Goal: Information Seeking & Learning: Learn about a topic

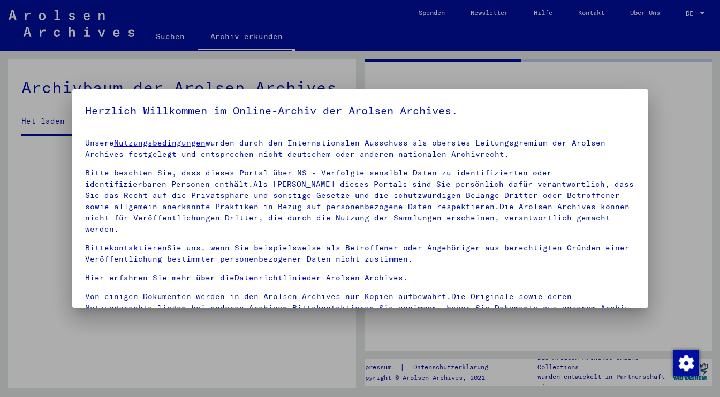
scroll to position [92, 0]
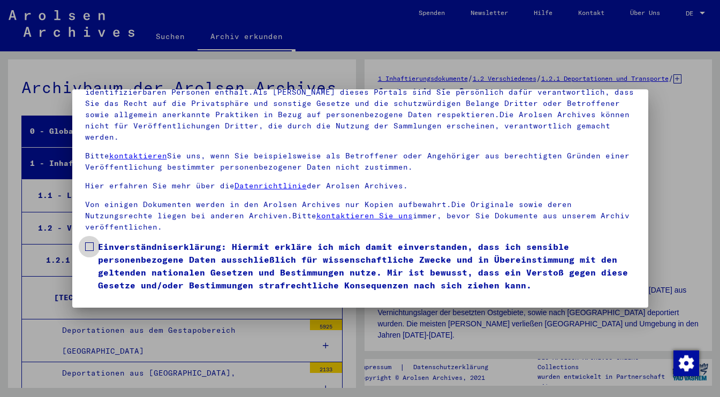
click at [91, 243] on span at bounding box center [89, 247] width 9 height 9
click at [105, 297] on button "Ich stimme zu" at bounding box center [125, 307] width 81 height 20
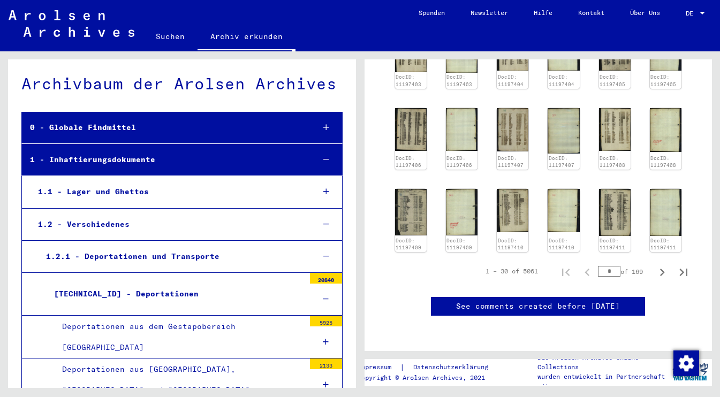
scroll to position [945, 0]
click at [615, 266] on input "*" at bounding box center [609, 271] width 22 height 11
type input "**"
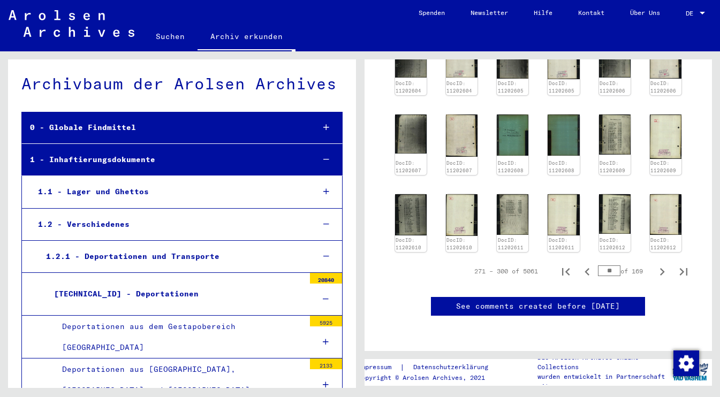
scroll to position [883, 0]
type input "*"
type input "**"
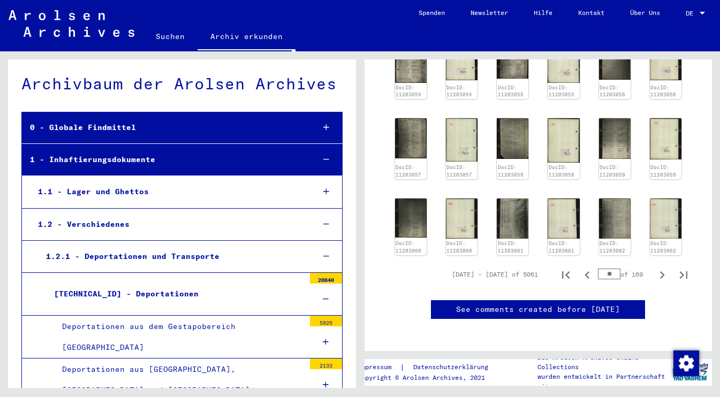
scroll to position [907, 0]
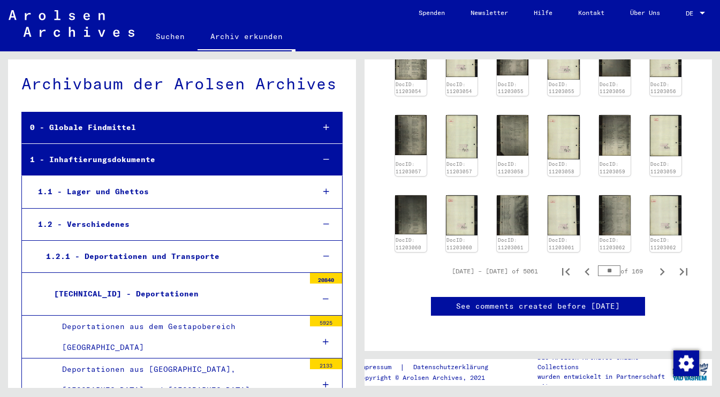
type input "*"
type input "**"
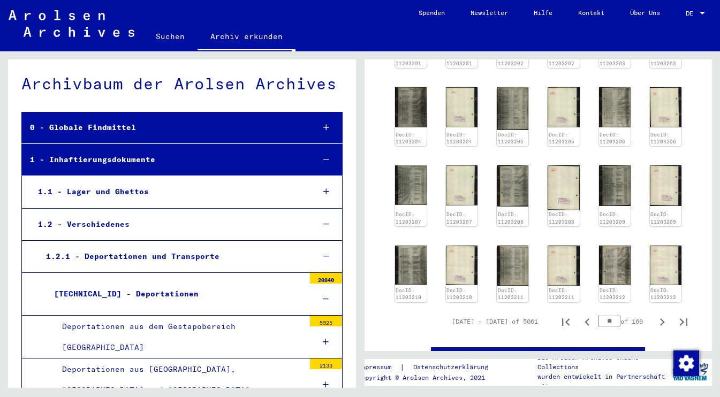
scroll to position [873, 0]
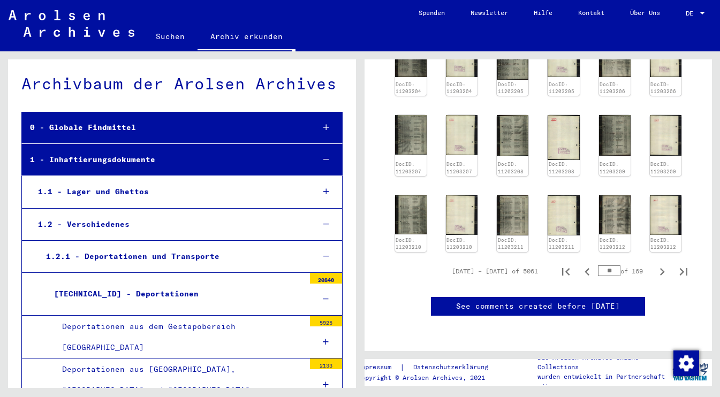
type input "*"
type input "**"
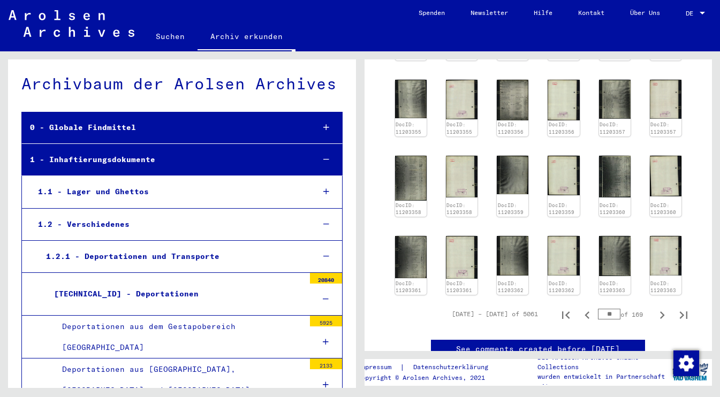
scroll to position [763, 0]
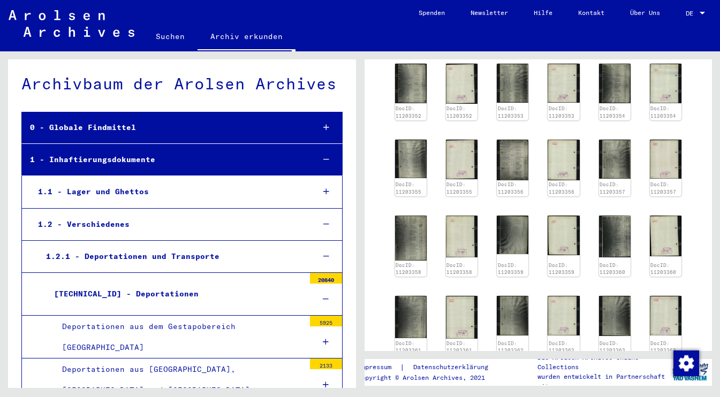
type input "*"
type input "**"
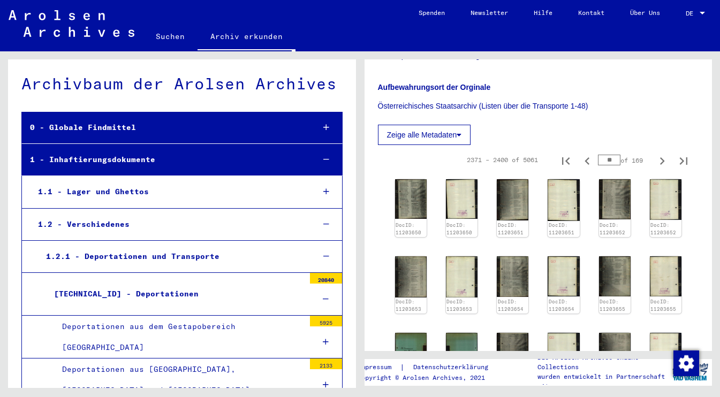
scroll to position [573, 0]
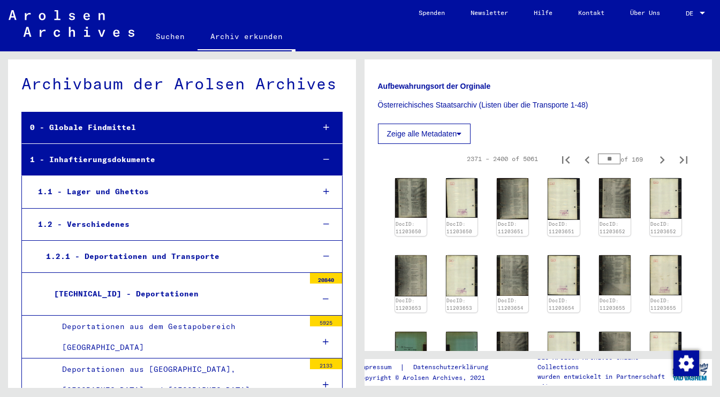
click at [451, 124] on button "Zeige alle Metadaten" at bounding box center [424, 134] width 93 height 20
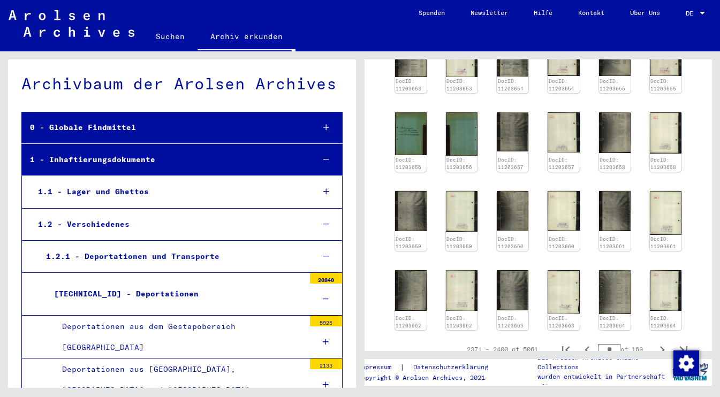
scroll to position [1368, 0]
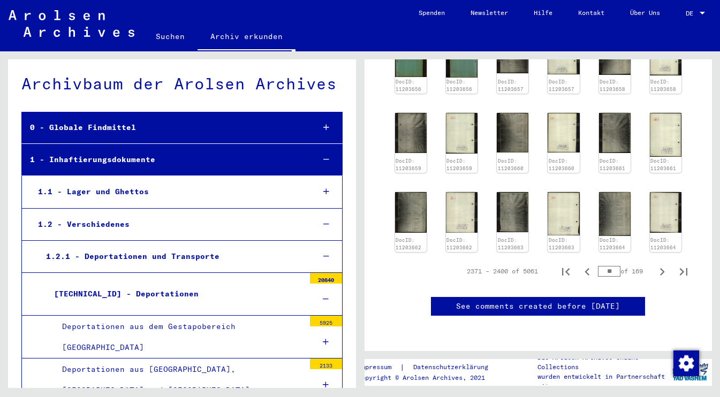
click at [616, 266] on input "**" at bounding box center [609, 271] width 22 height 11
type input "*"
type input "***"
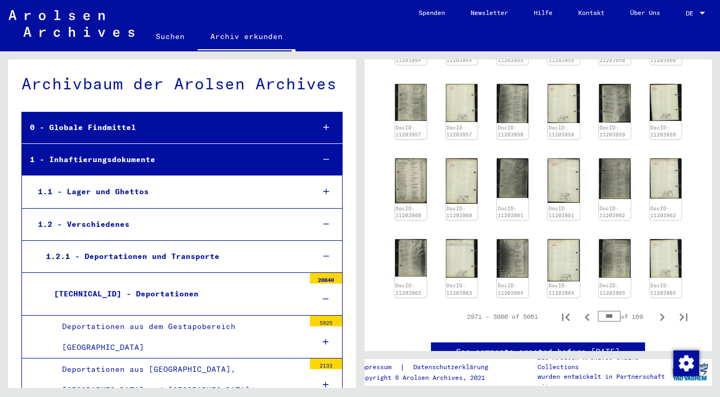
scroll to position [1289, 0]
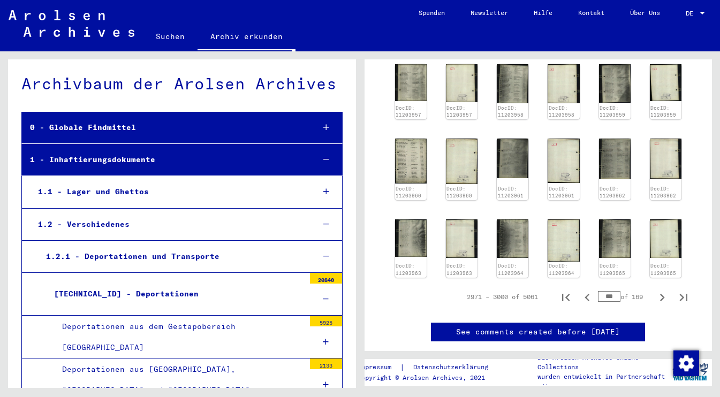
type input "***"
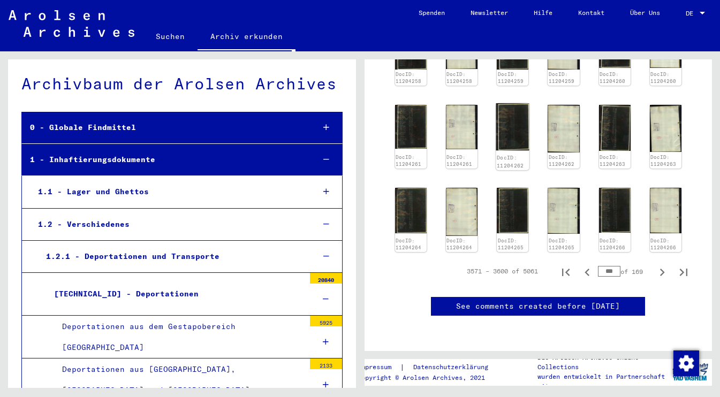
scroll to position [1397, 0]
type input "***"
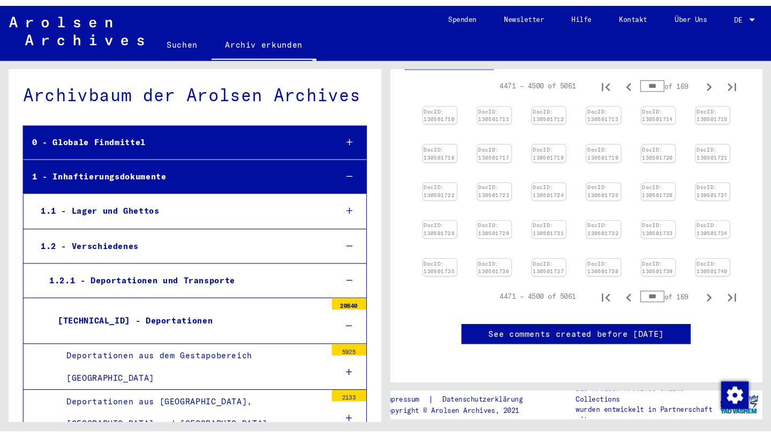
scroll to position [977, 0]
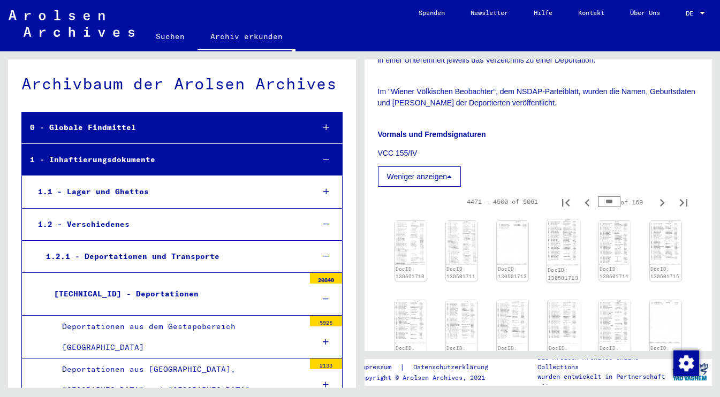
click at [566, 220] on img at bounding box center [563, 243] width 33 height 46
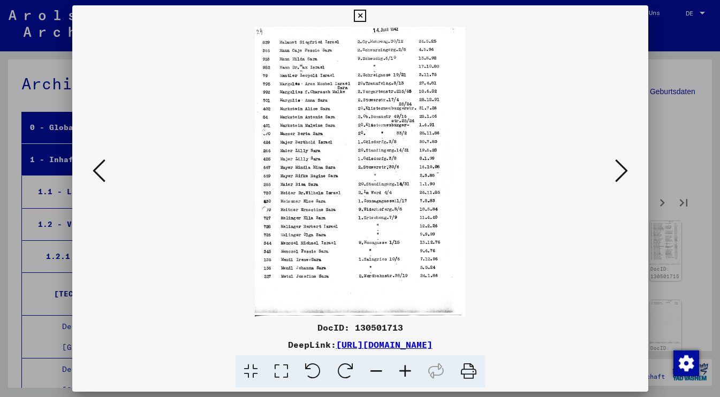
click at [100, 174] on icon at bounding box center [99, 171] width 13 height 26
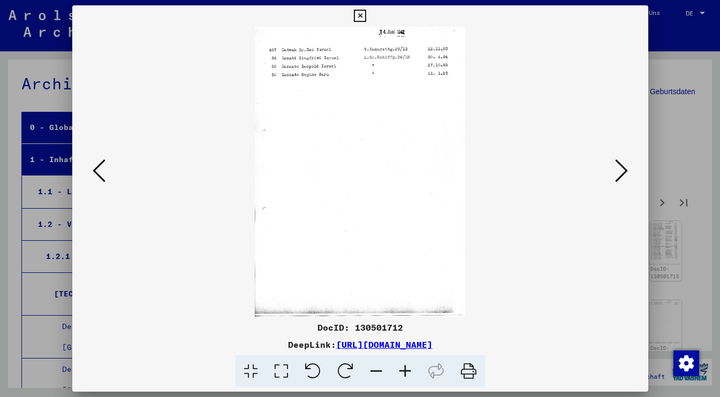
click at [622, 174] on icon at bounding box center [621, 171] width 13 height 26
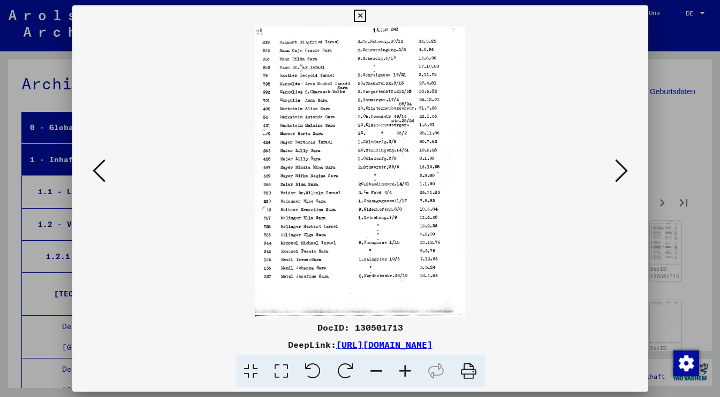
click at [619, 174] on icon at bounding box center [621, 171] width 13 height 26
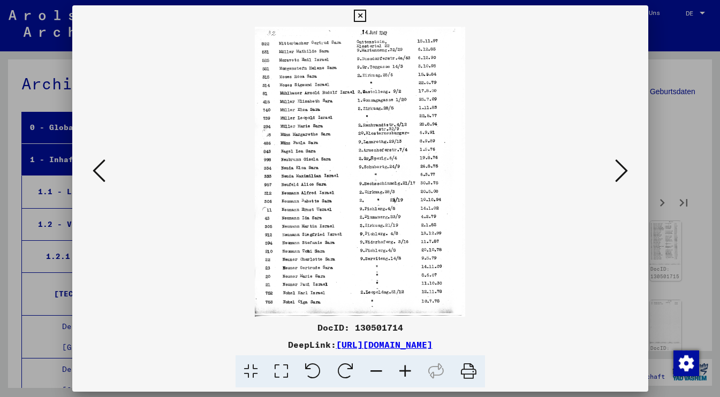
click at [619, 174] on icon at bounding box center [621, 171] width 13 height 26
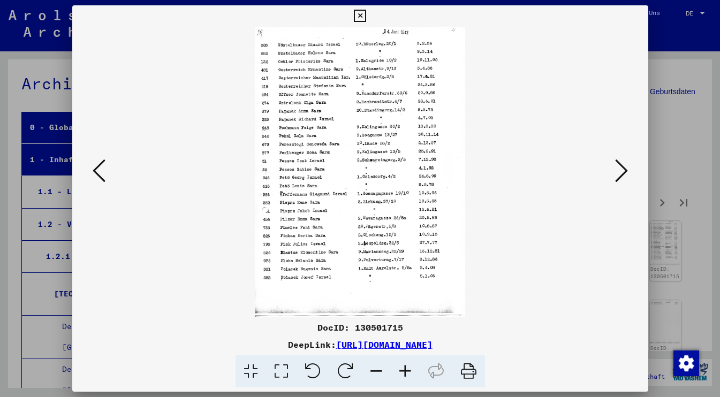
click at [619, 174] on icon at bounding box center [621, 171] width 13 height 26
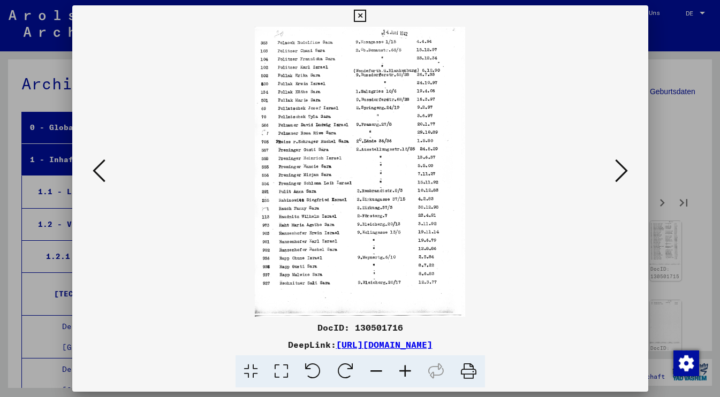
click at [619, 174] on icon at bounding box center [621, 171] width 13 height 26
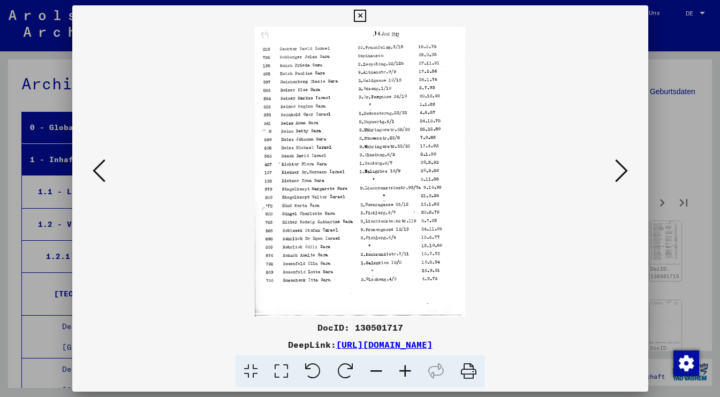
click at [619, 174] on icon at bounding box center [621, 171] width 13 height 26
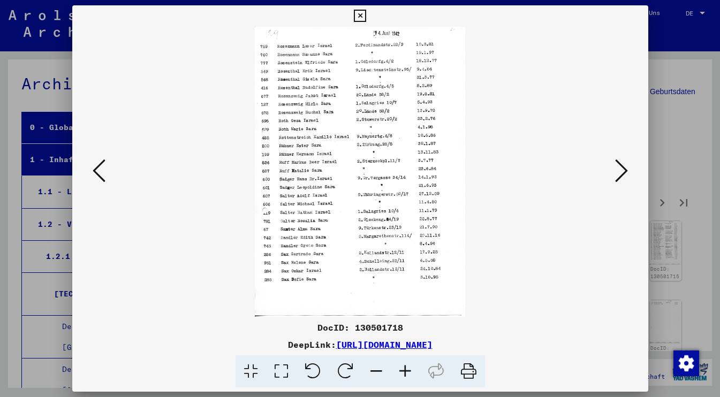
click at [619, 174] on icon at bounding box center [621, 171] width 13 height 26
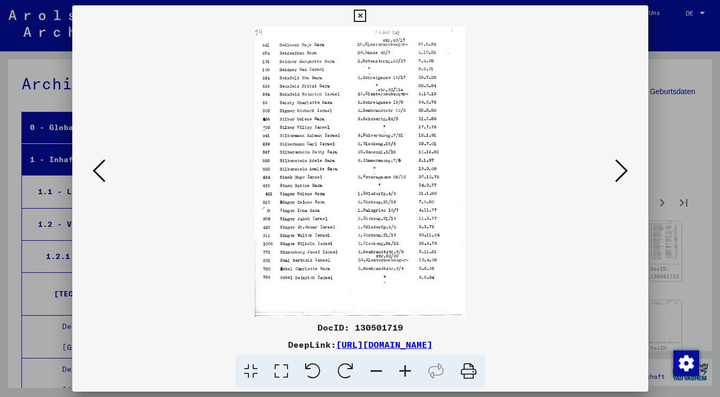
click at [619, 174] on icon at bounding box center [621, 171] width 13 height 26
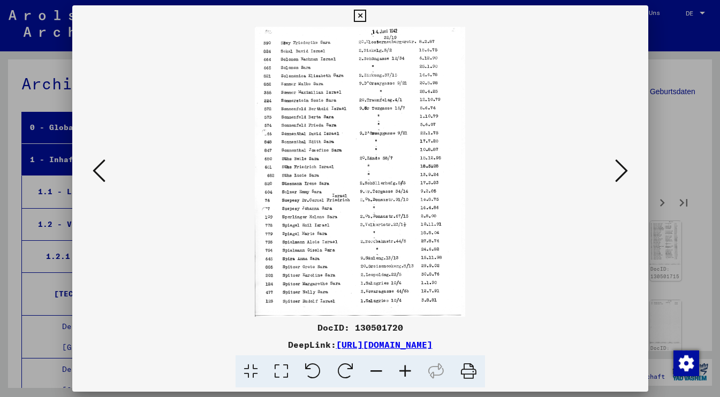
click at [619, 174] on icon at bounding box center [621, 171] width 13 height 26
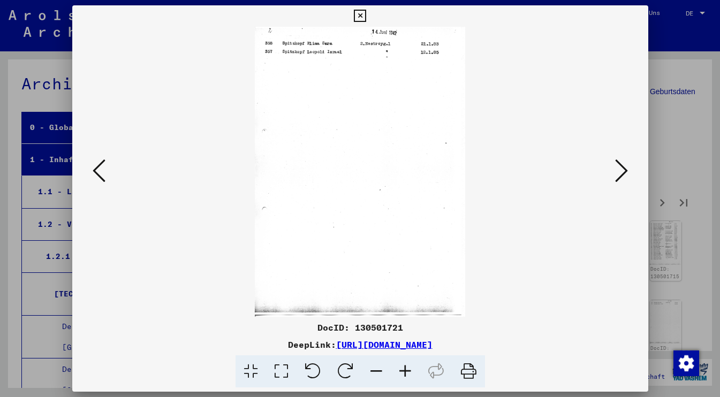
click at [619, 174] on icon at bounding box center [621, 171] width 13 height 26
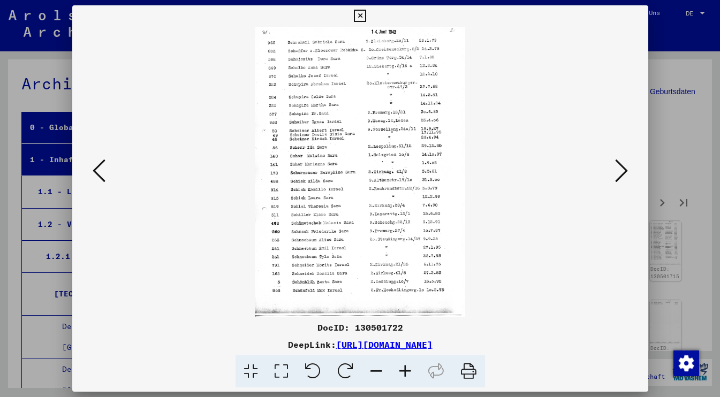
click at [97, 168] on icon at bounding box center [99, 171] width 13 height 26
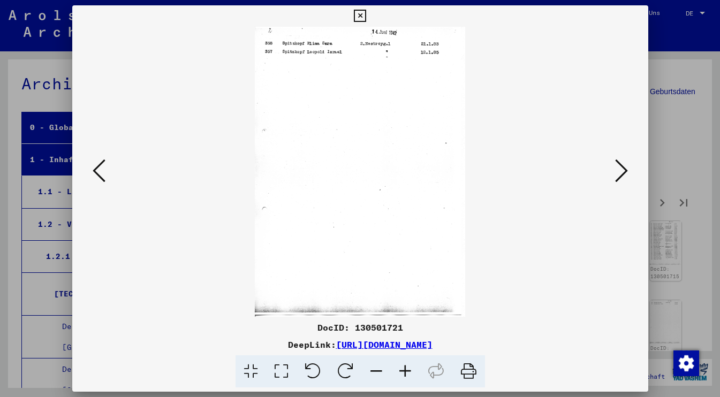
click at [624, 172] on icon at bounding box center [621, 171] width 13 height 26
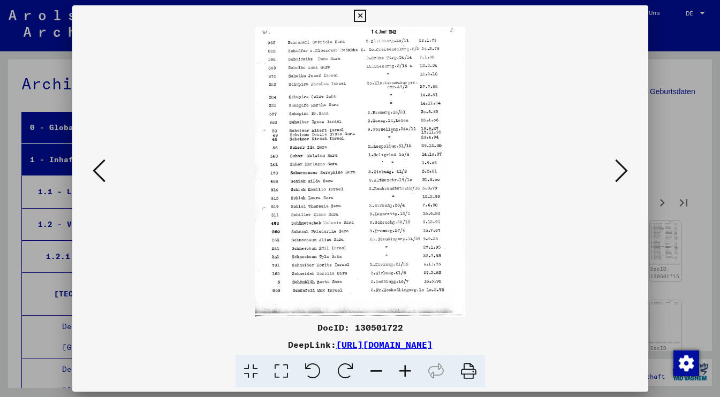
click at [624, 172] on icon at bounding box center [621, 171] width 13 height 26
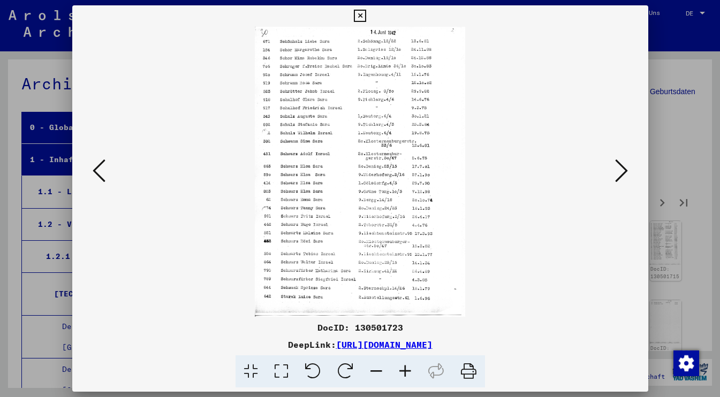
click at [624, 172] on icon at bounding box center [621, 171] width 13 height 26
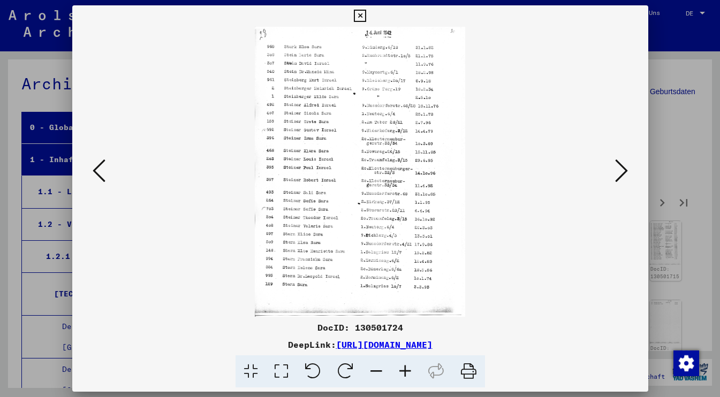
click at [624, 172] on icon at bounding box center [621, 171] width 13 height 26
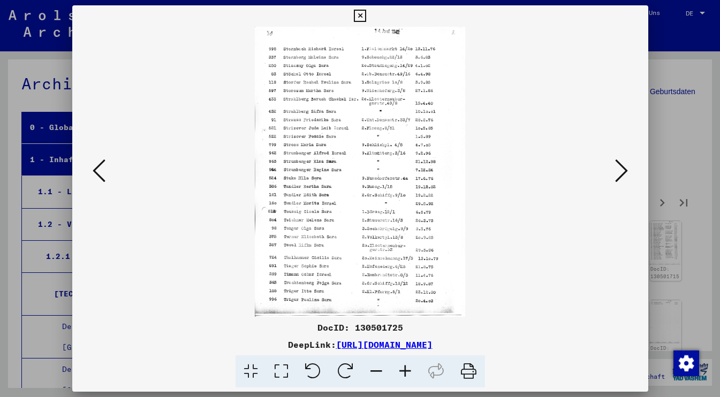
click at [626, 174] on icon at bounding box center [621, 171] width 13 height 26
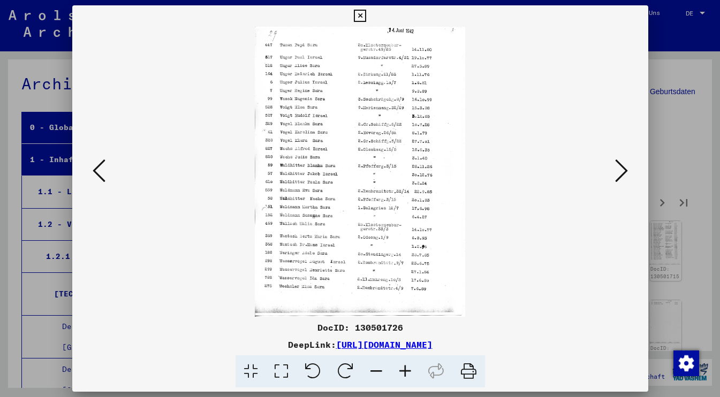
click at [626, 174] on icon at bounding box center [621, 171] width 13 height 26
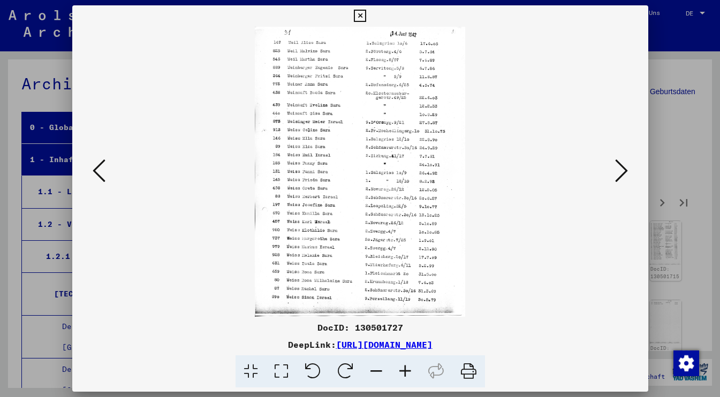
click at [626, 175] on icon at bounding box center [621, 171] width 13 height 26
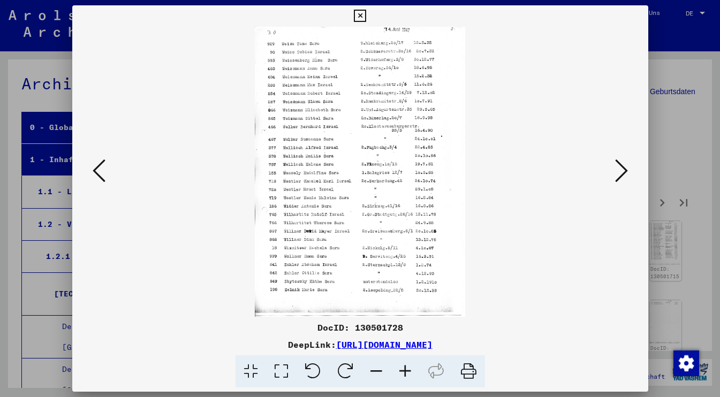
click at [625, 175] on icon at bounding box center [621, 171] width 13 height 26
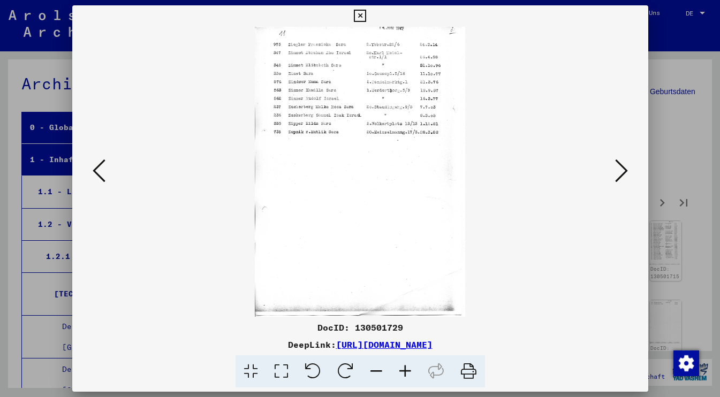
click at [625, 175] on icon at bounding box center [621, 171] width 13 height 26
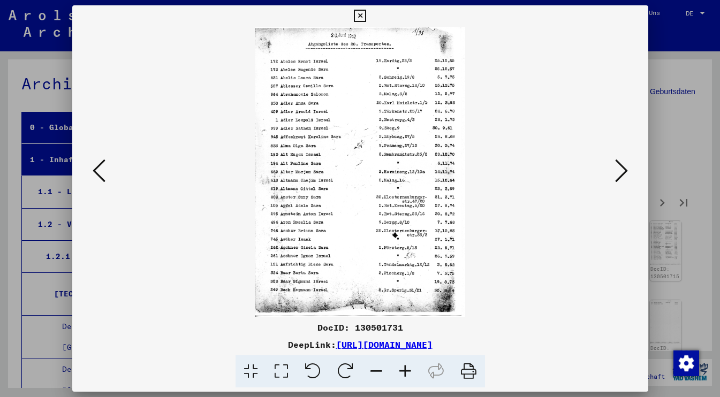
click at [100, 168] on icon at bounding box center [99, 171] width 13 height 26
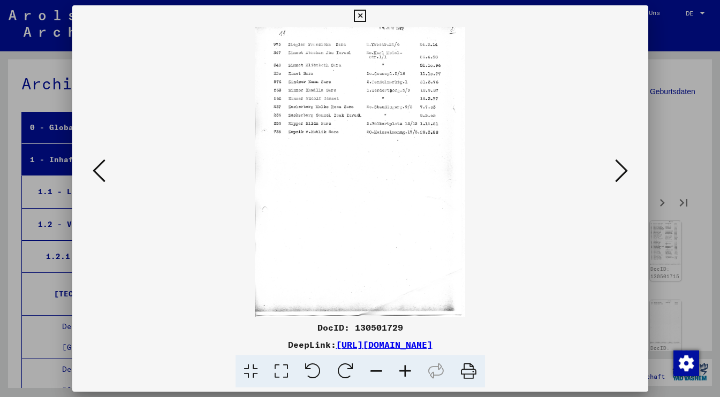
click at [97, 166] on icon at bounding box center [99, 171] width 13 height 26
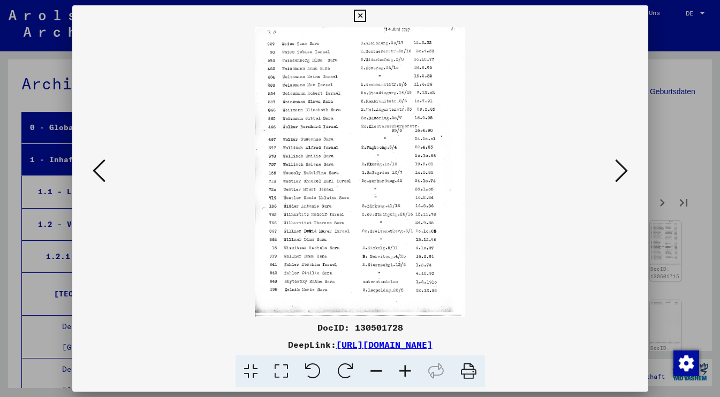
click at [97, 166] on icon at bounding box center [99, 171] width 13 height 26
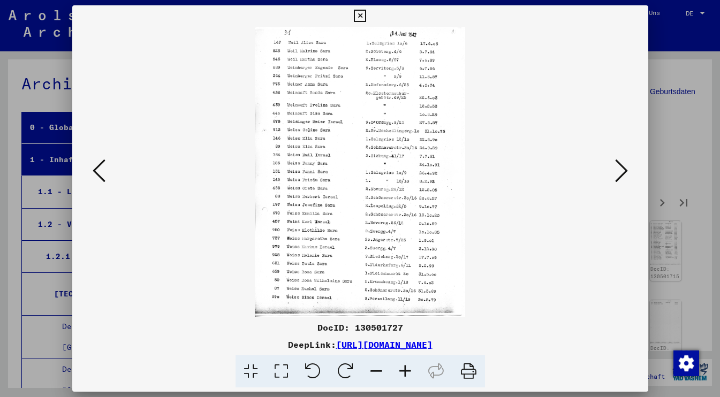
click at [97, 166] on icon at bounding box center [99, 171] width 13 height 26
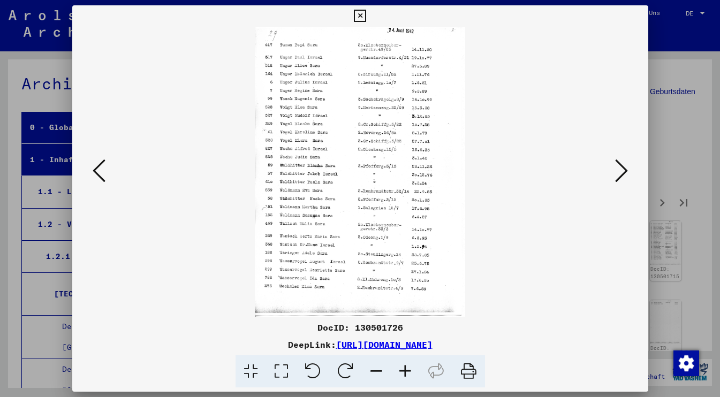
click at [97, 166] on icon at bounding box center [99, 171] width 13 height 26
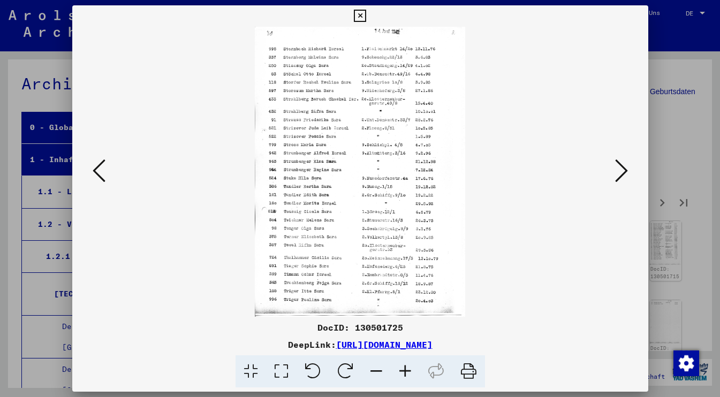
click at [97, 166] on icon at bounding box center [99, 171] width 13 height 26
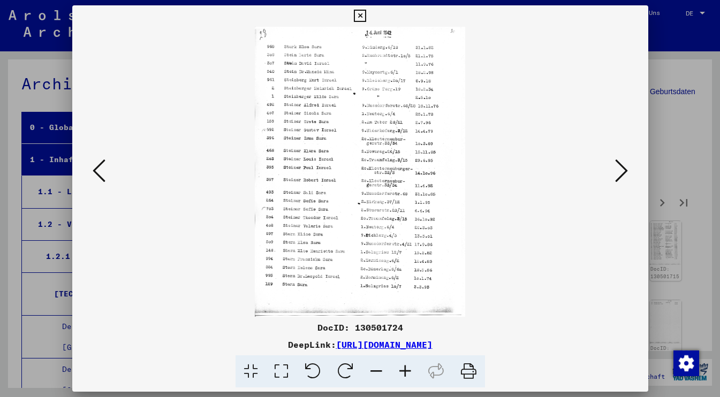
click at [97, 166] on icon at bounding box center [99, 171] width 13 height 26
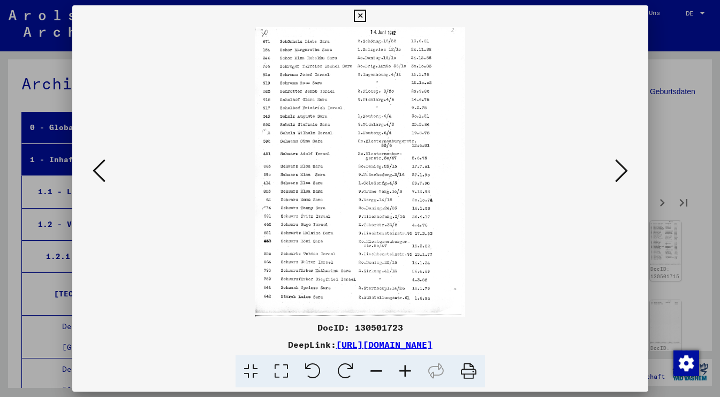
click at [97, 166] on icon at bounding box center [99, 171] width 13 height 26
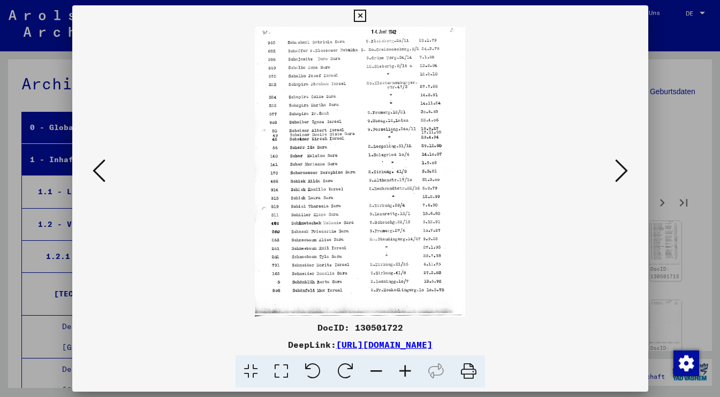
click at [97, 166] on icon at bounding box center [99, 171] width 13 height 26
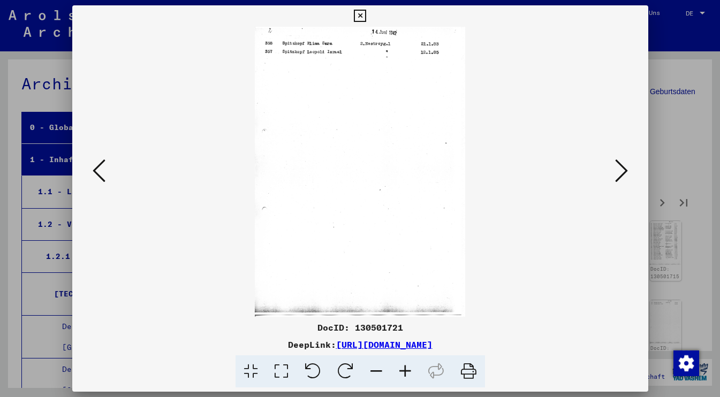
click at [97, 166] on icon at bounding box center [99, 171] width 13 height 26
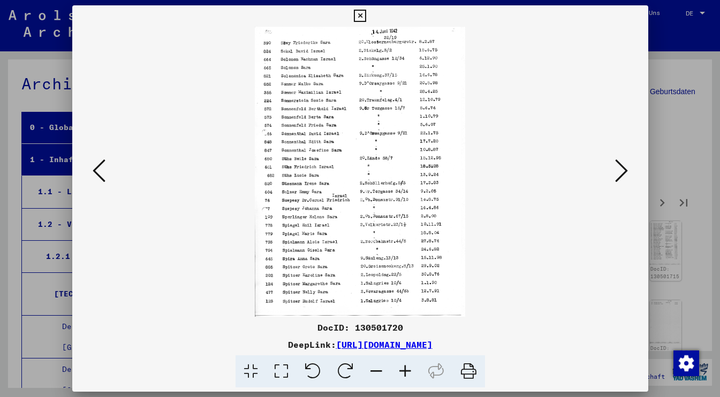
click at [97, 166] on icon at bounding box center [99, 171] width 13 height 26
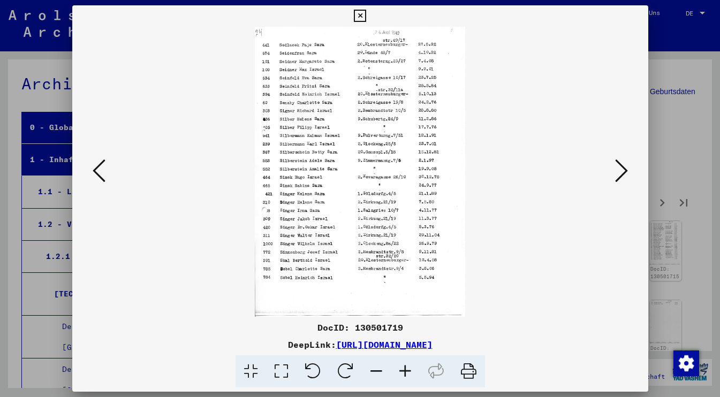
click at [97, 166] on icon at bounding box center [99, 171] width 13 height 26
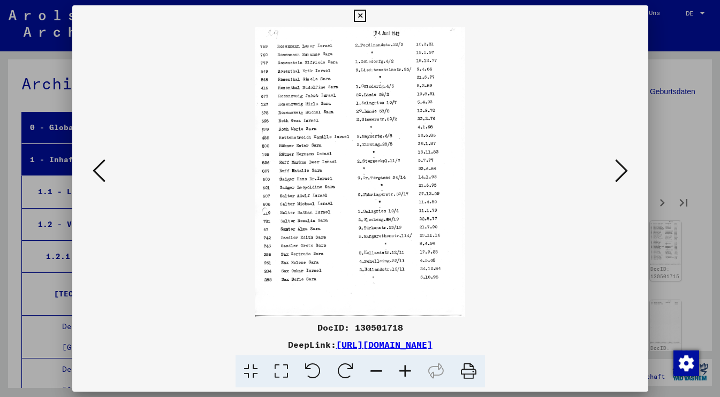
click at [97, 166] on icon at bounding box center [99, 171] width 13 height 26
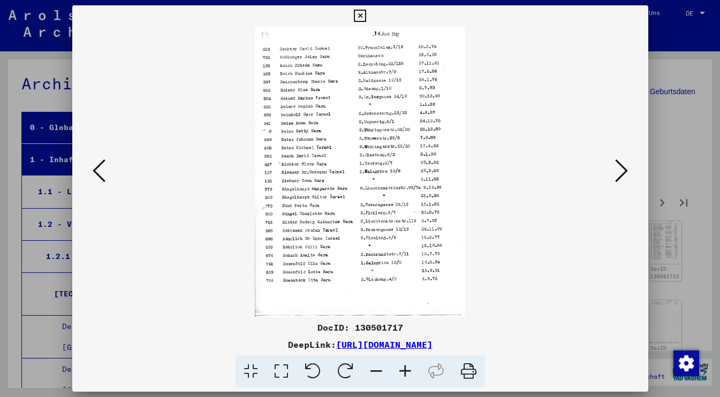
click at [97, 166] on icon at bounding box center [99, 171] width 13 height 26
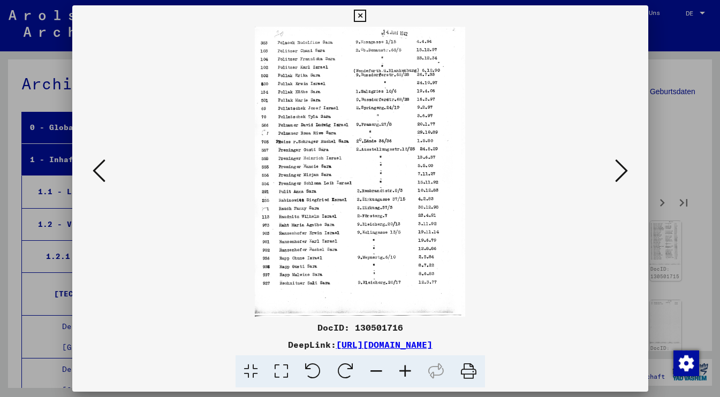
click at [97, 166] on icon at bounding box center [99, 171] width 13 height 26
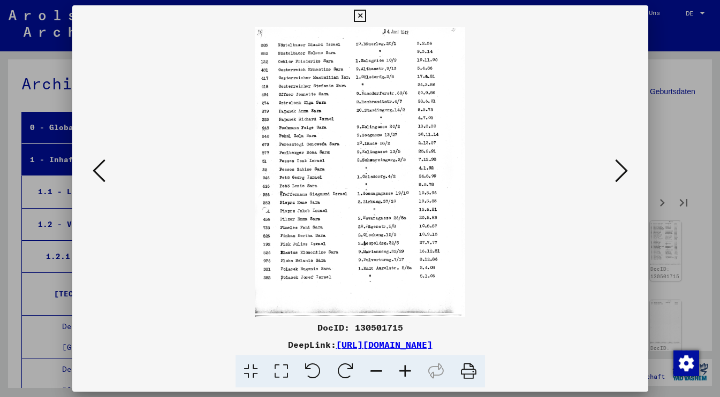
click at [97, 166] on icon at bounding box center [99, 171] width 13 height 26
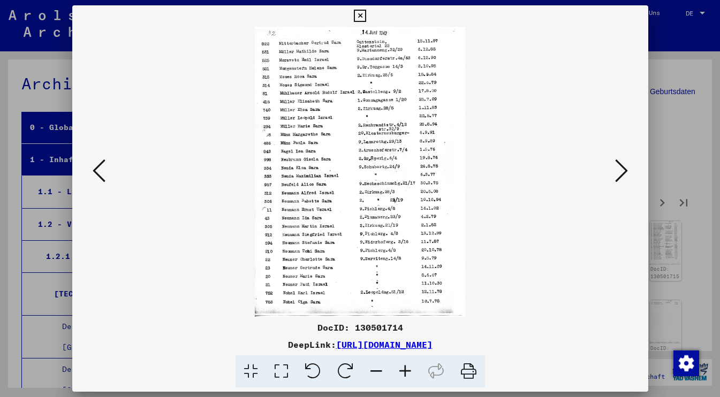
click at [97, 166] on icon at bounding box center [99, 171] width 13 height 26
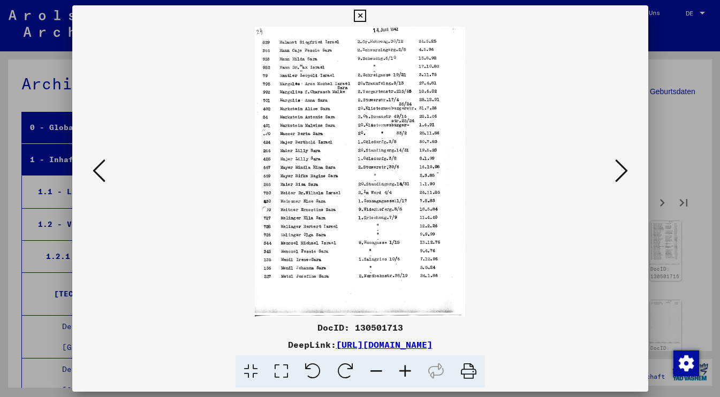
click at [97, 166] on icon at bounding box center [99, 171] width 13 height 26
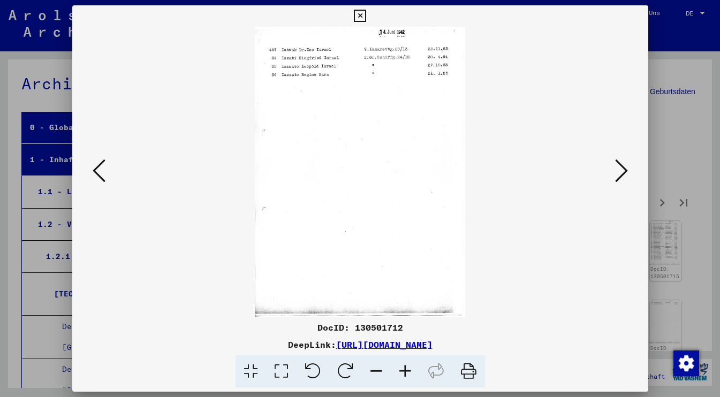
click at [97, 166] on icon at bounding box center [99, 171] width 13 height 26
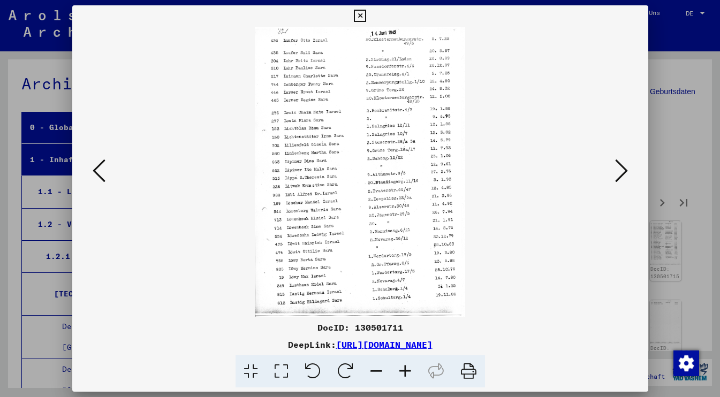
click at [97, 166] on icon at bounding box center [99, 171] width 13 height 26
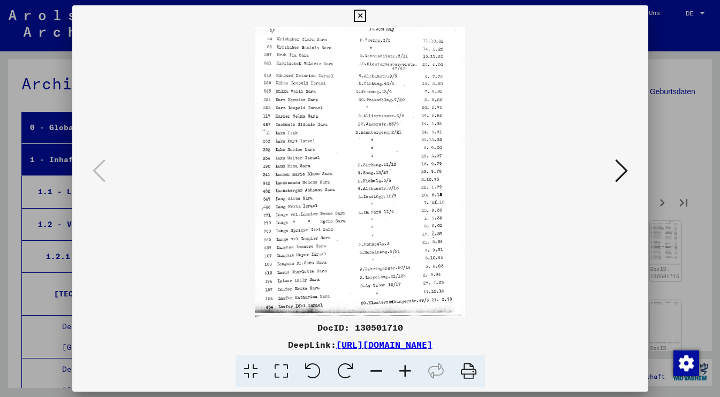
click at [623, 173] on icon at bounding box center [621, 171] width 13 height 26
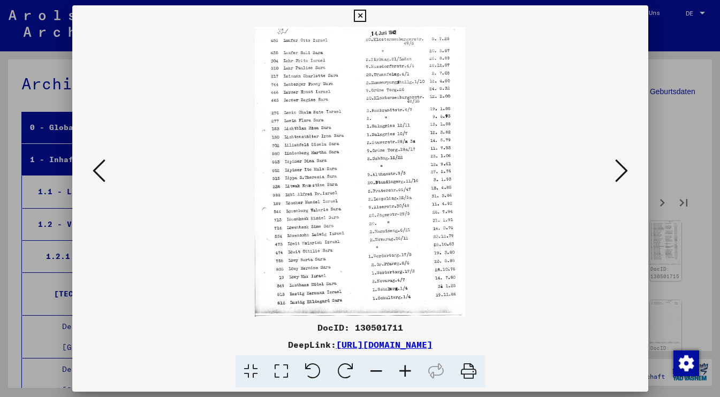
click at [623, 173] on icon at bounding box center [621, 171] width 13 height 26
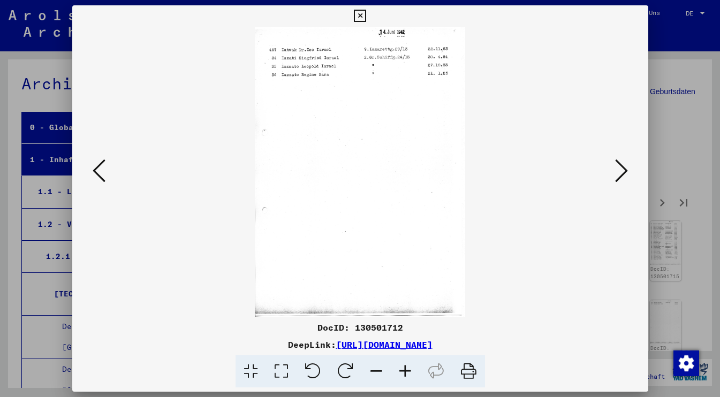
click at [623, 173] on icon at bounding box center [621, 171] width 13 height 26
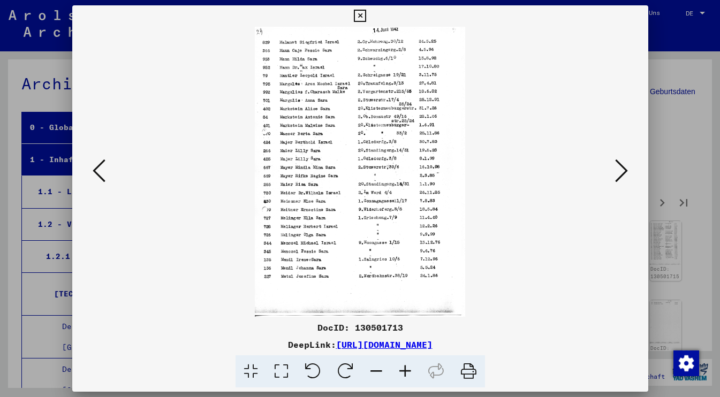
click at [623, 173] on icon at bounding box center [621, 171] width 13 height 26
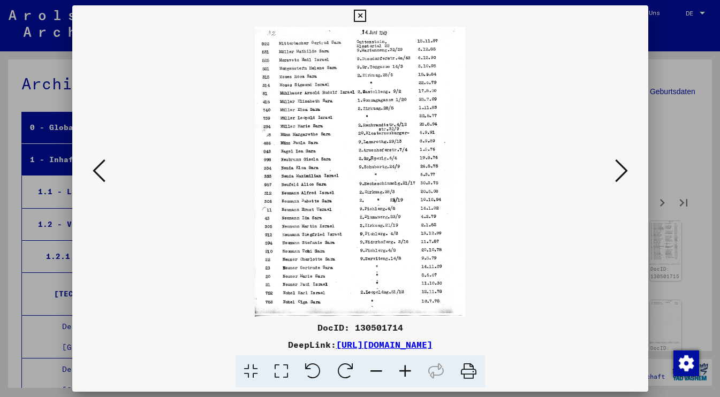
click at [623, 173] on icon at bounding box center [621, 171] width 13 height 26
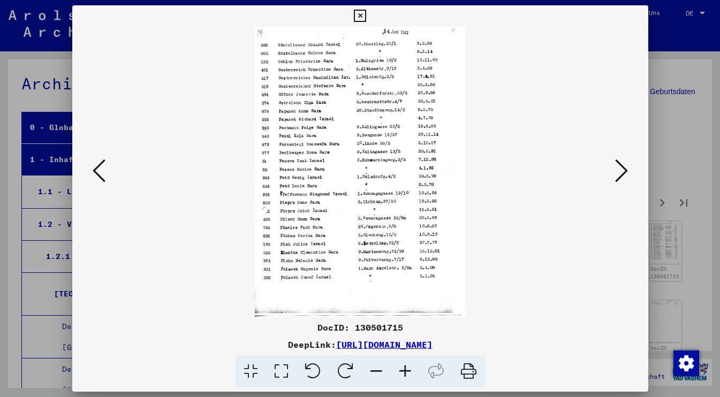
click at [623, 173] on icon at bounding box center [621, 171] width 13 height 26
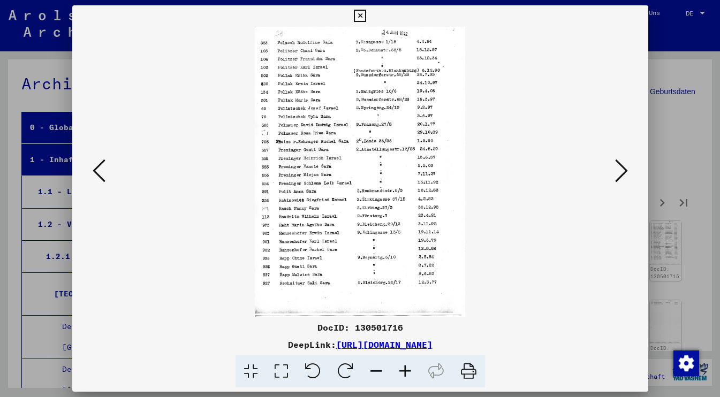
click at [623, 173] on icon at bounding box center [621, 171] width 13 height 26
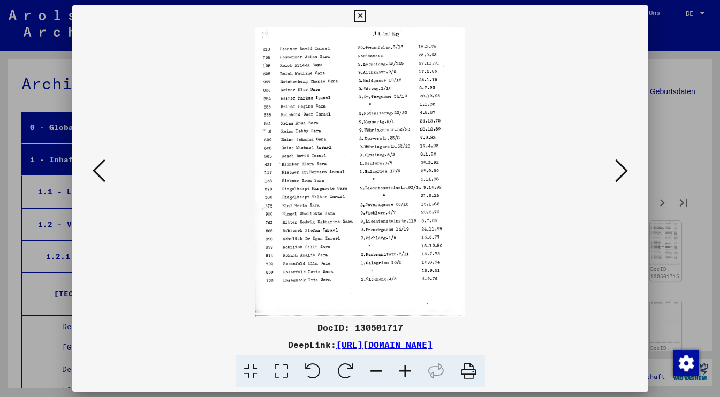
click at [623, 173] on icon at bounding box center [621, 171] width 13 height 26
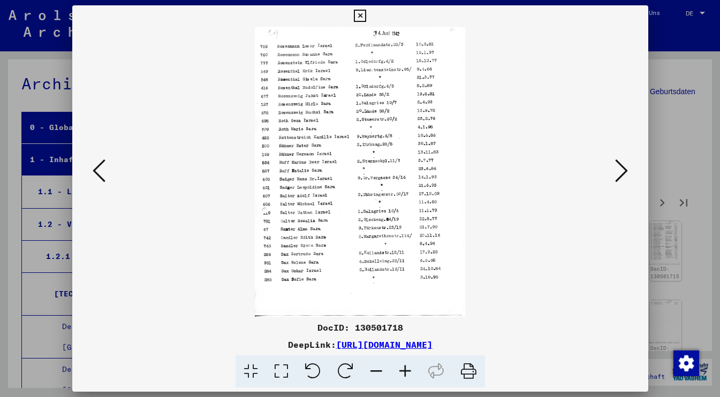
click at [623, 173] on icon at bounding box center [621, 171] width 13 height 26
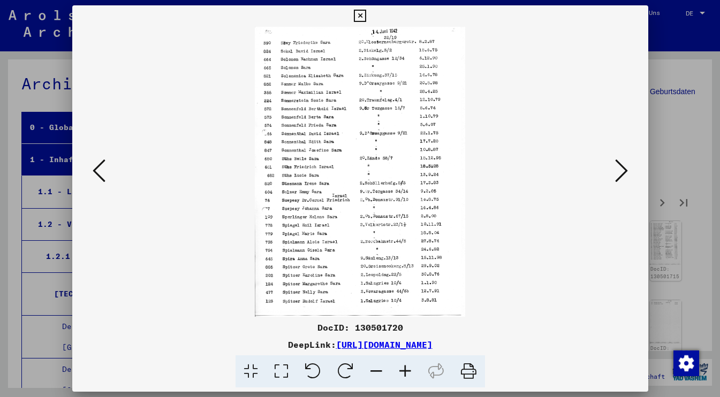
click at [623, 173] on icon at bounding box center [621, 171] width 13 height 26
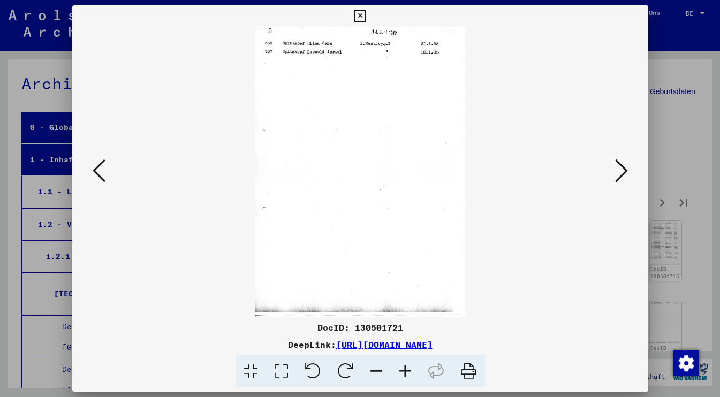
click at [623, 173] on icon at bounding box center [621, 171] width 13 height 26
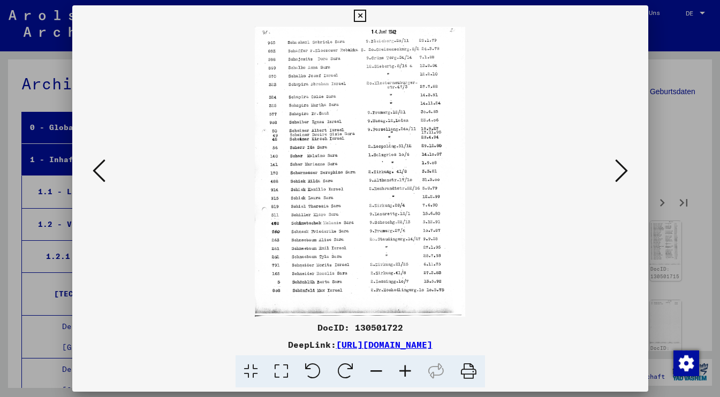
click at [623, 173] on icon at bounding box center [621, 171] width 13 height 26
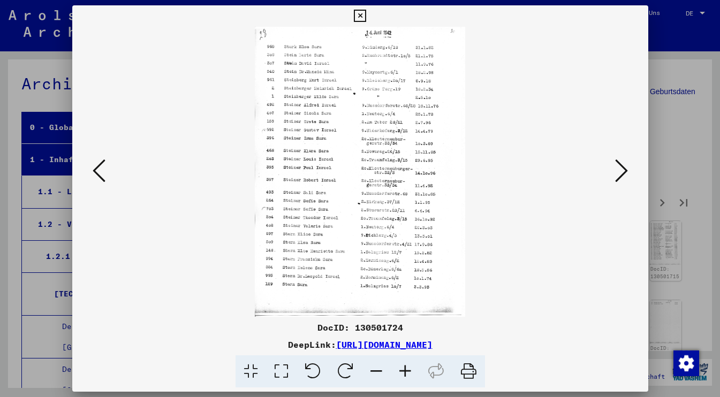
click at [623, 173] on icon at bounding box center [621, 171] width 13 height 26
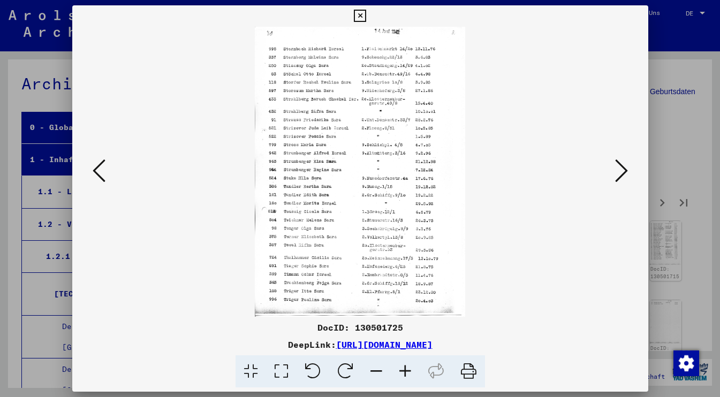
click at [623, 173] on icon at bounding box center [621, 171] width 13 height 26
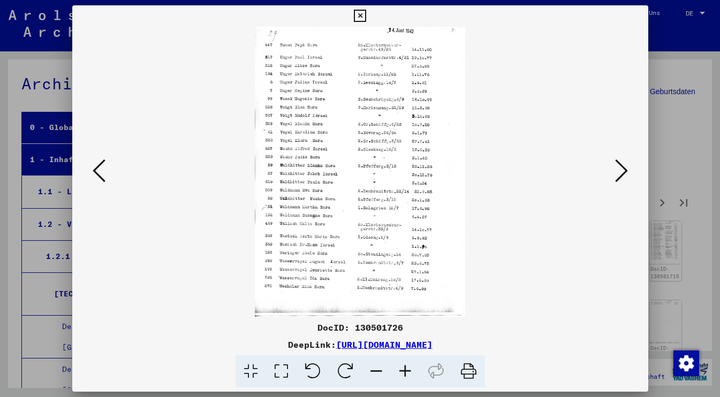
click at [623, 173] on icon at bounding box center [621, 171] width 13 height 26
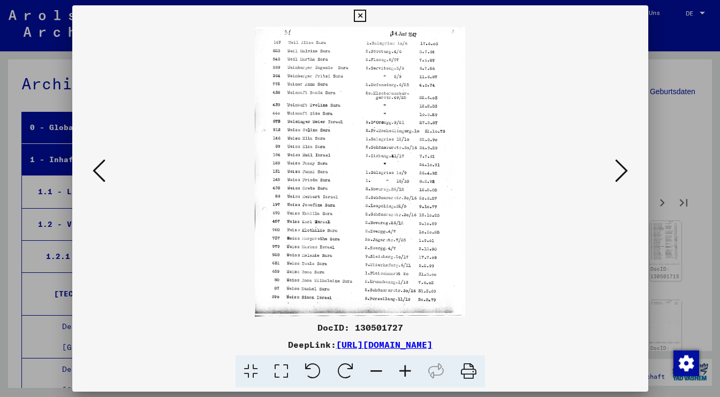
click at [623, 173] on icon at bounding box center [621, 171] width 13 height 26
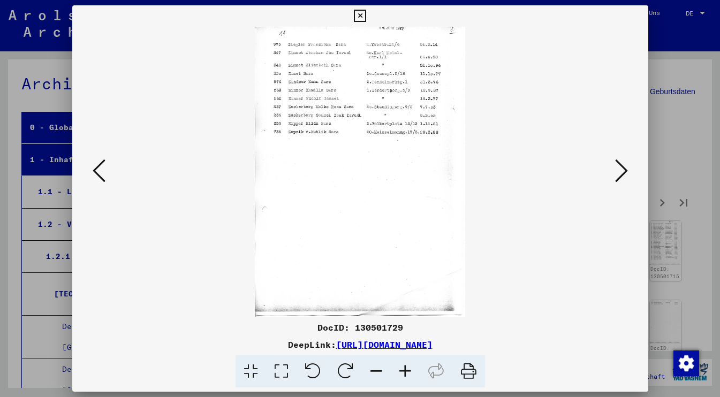
click at [623, 173] on icon at bounding box center [621, 171] width 13 height 26
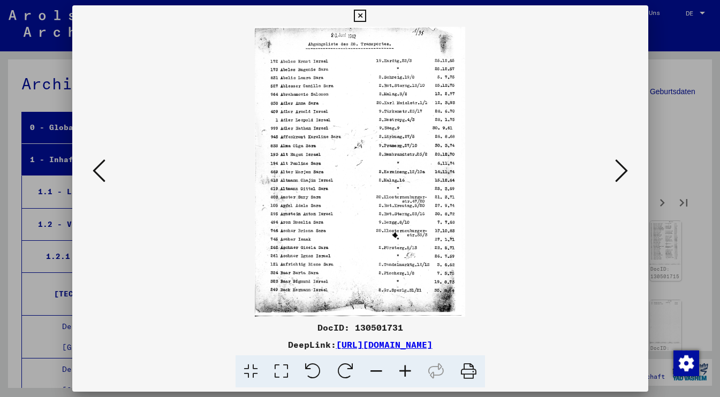
click at [623, 173] on icon at bounding box center [621, 171] width 13 height 26
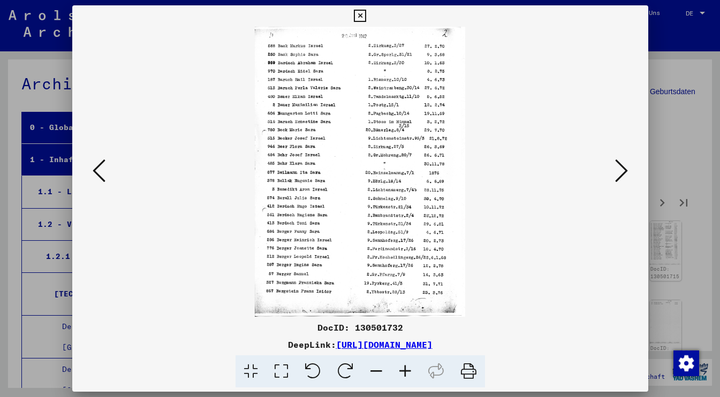
click at [621, 173] on icon at bounding box center [621, 171] width 13 height 26
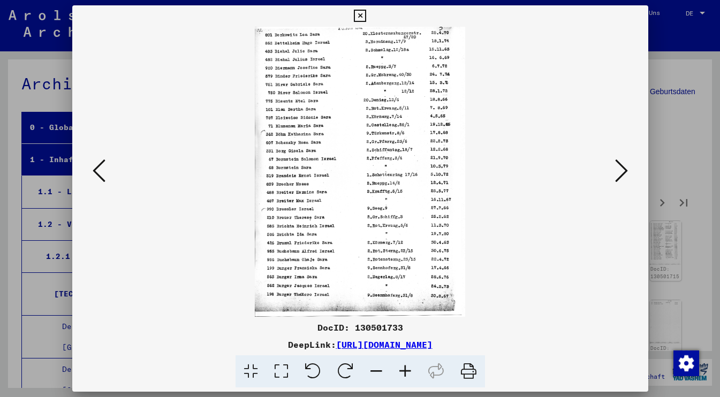
click at [621, 173] on icon at bounding box center [621, 171] width 13 height 26
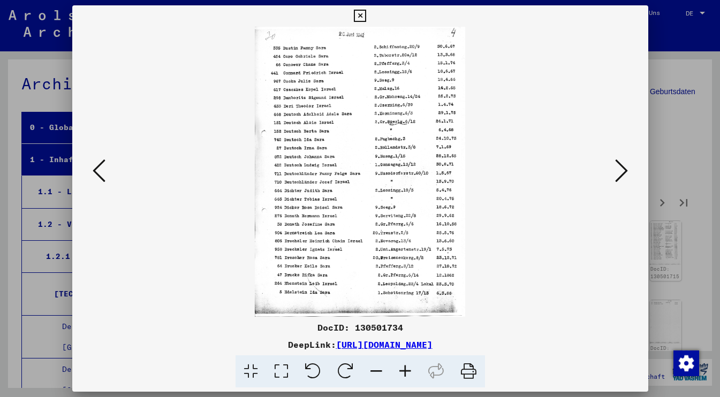
click at [621, 173] on icon at bounding box center [621, 171] width 13 height 26
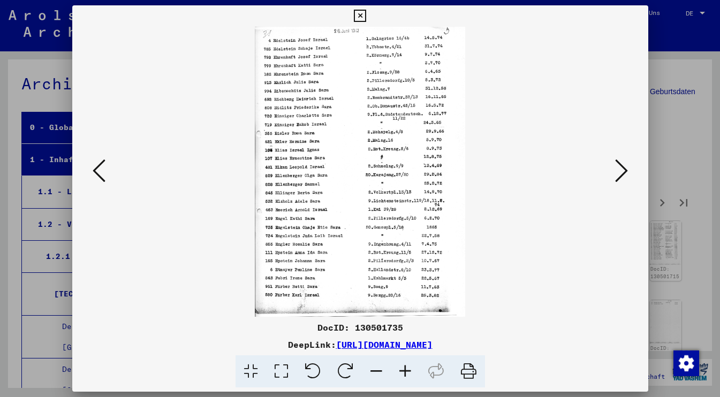
click at [621, 173] on icon at bounding box center [621, 171] width 13 height 26
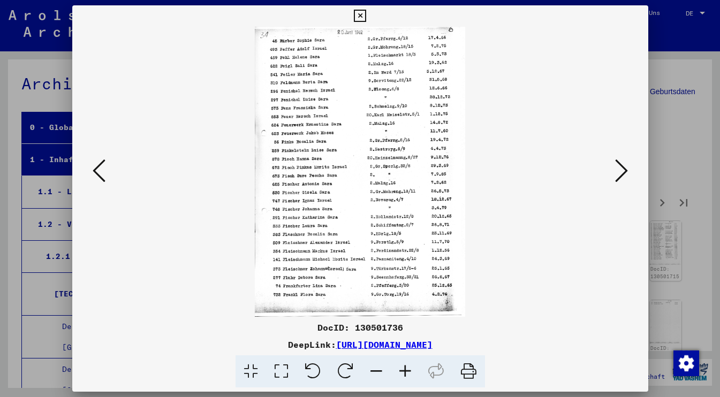
click at [621, 173] on icon at bounding box center [621, 171] width 13 height 26
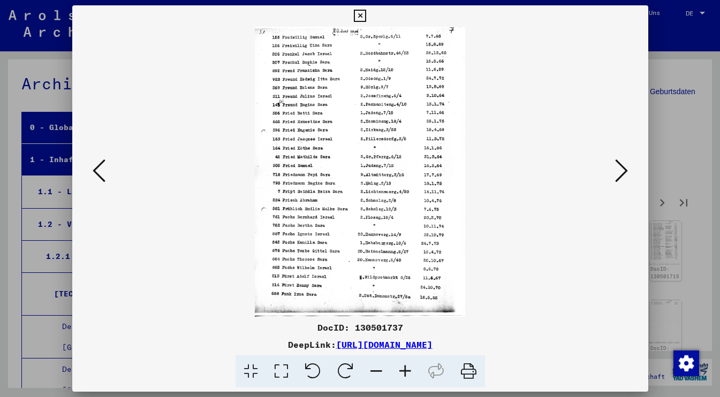
click at [621, 173] on icon at bounding box center [621, 171] width 13 height 26
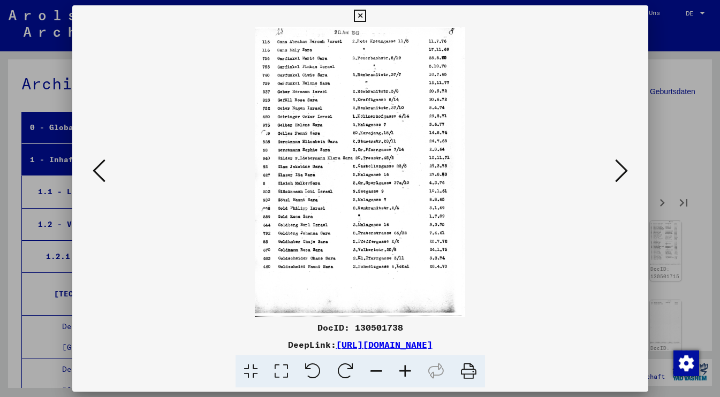
click at [621, 173] on icon at bounding box center [621, 171] width 13 height 26
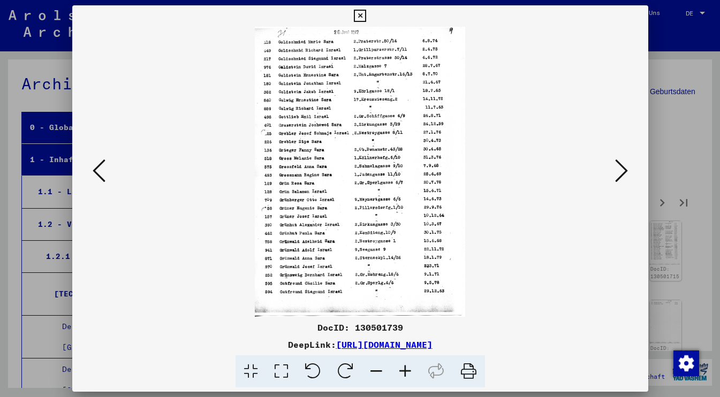
click at [621, 173] on icon at bounding box center [621, 171] width 13 height 26
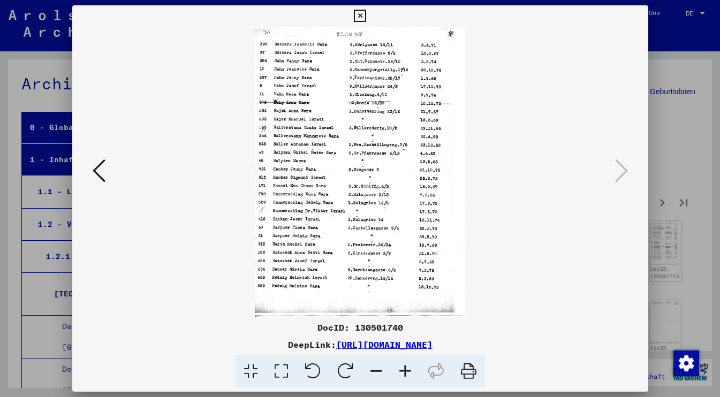
click at [433, 343] on link "[URL][DOMAIN_NAME]" at bounding box center [384, 345] width 96 height 11
